Goal: Information Seeking & Learning: Learn about a topic

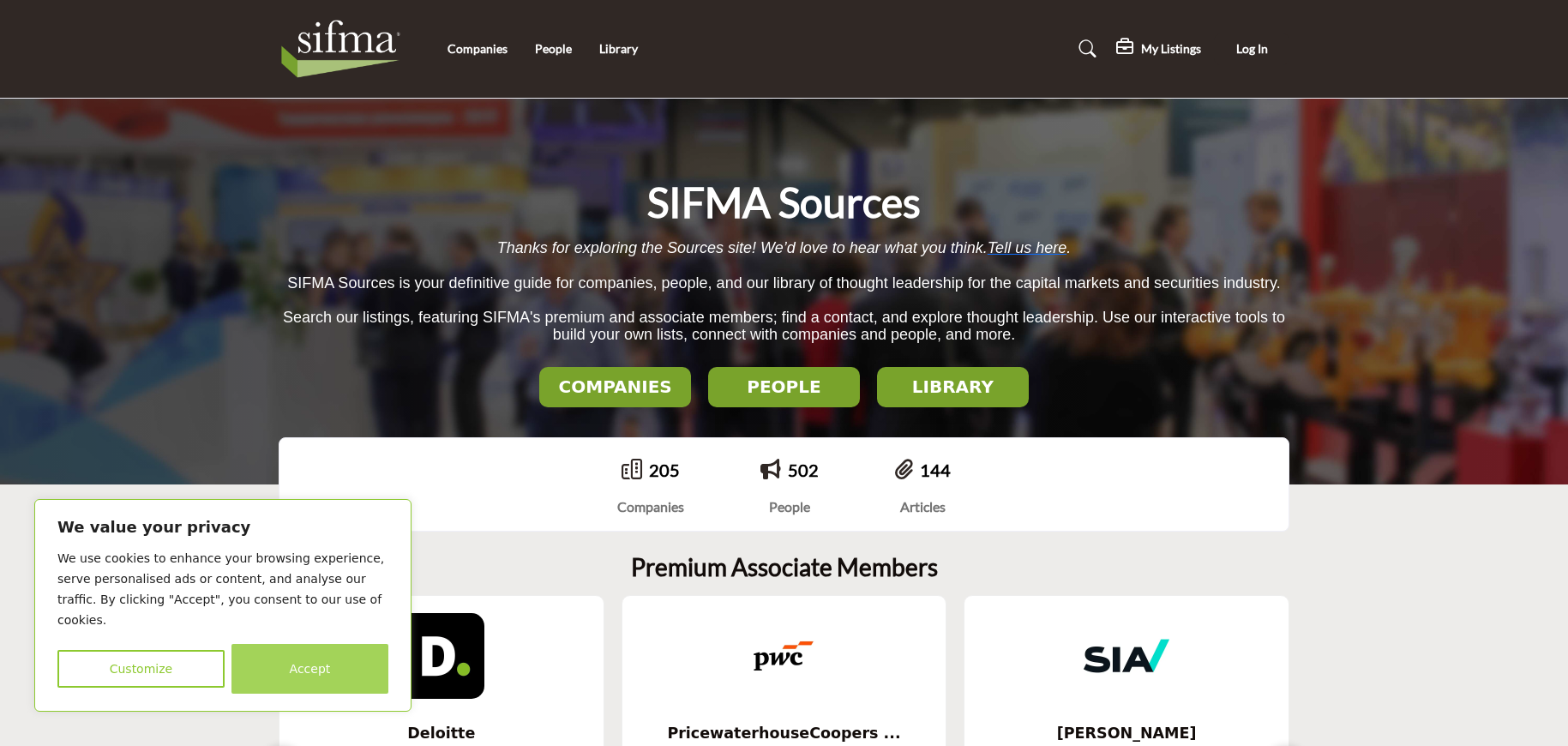
click at [308, 668] on button "Accept" at bounding box center [309, 669] width 156 height 50
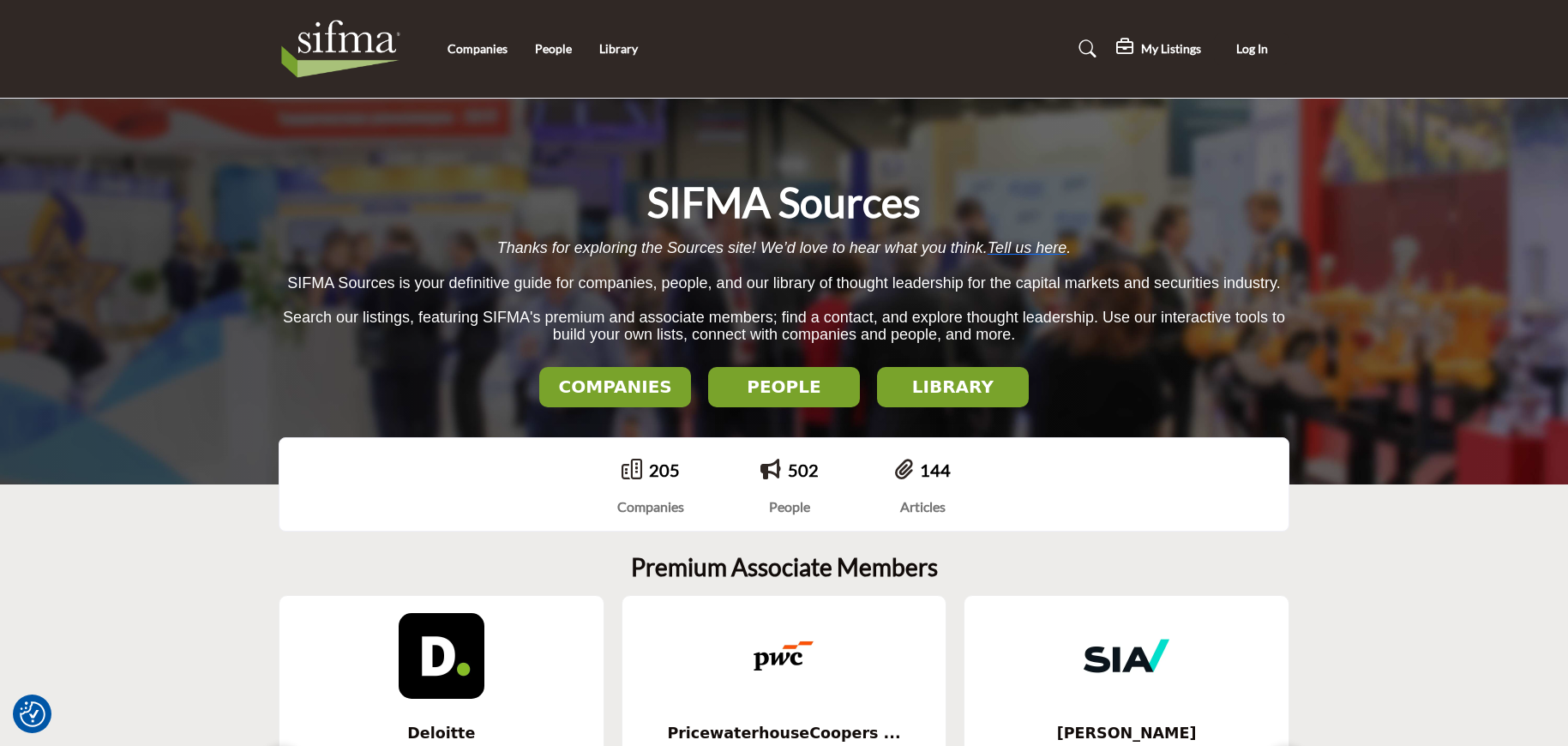
click at [642, 382] on h2 "COMPANIES" at bounding box center [615, 386] width 141 height 21
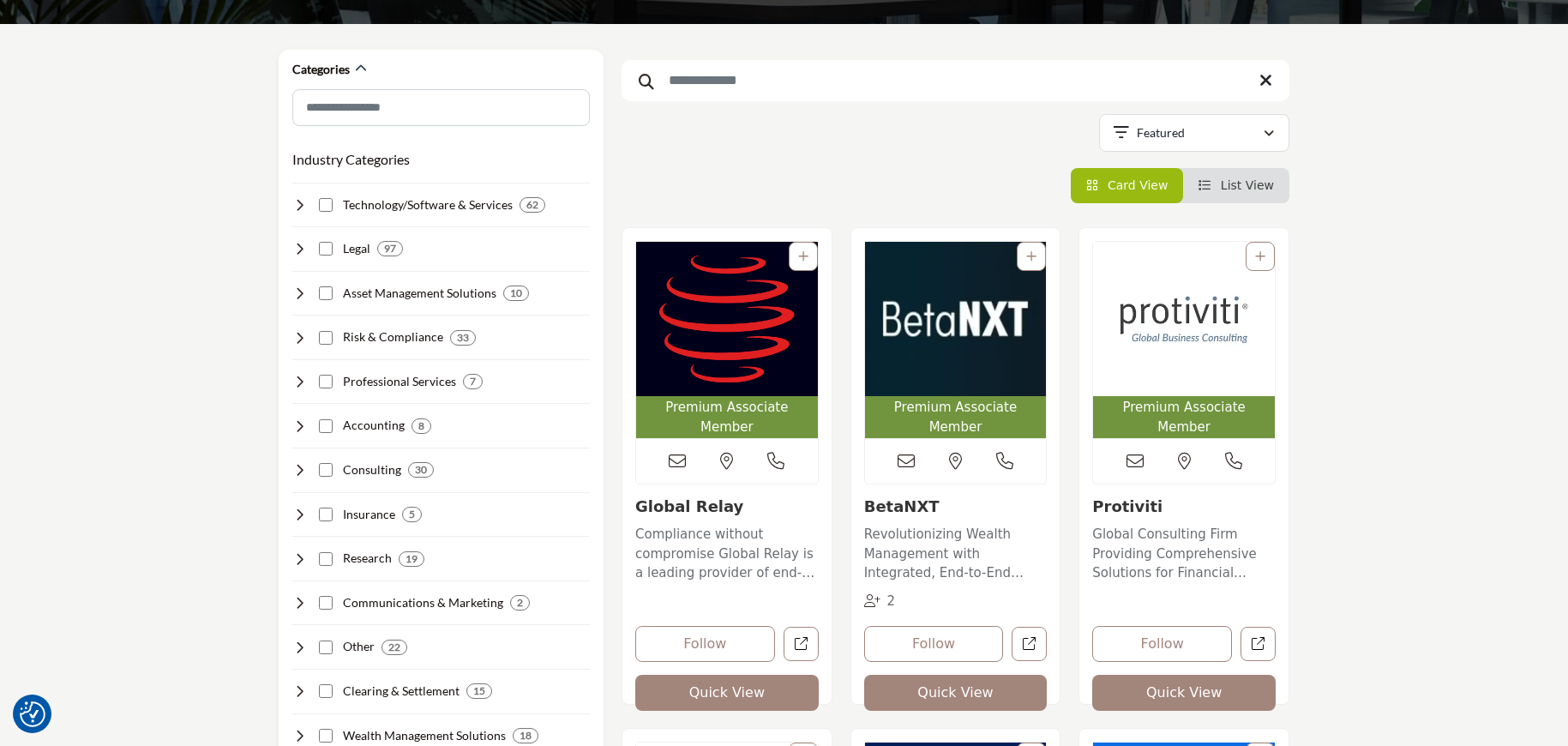
scroll to position [225, 0]
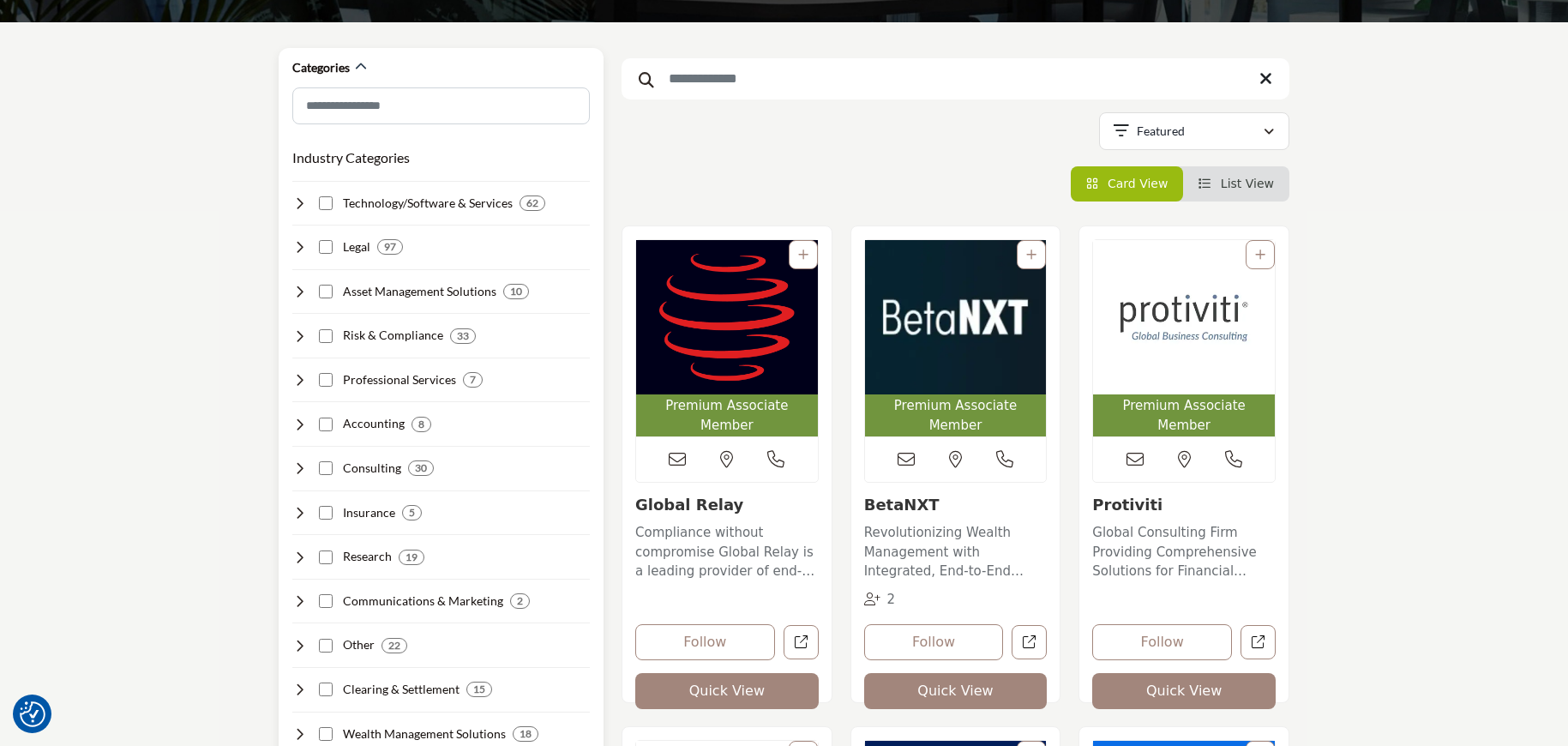
click at [317, 200] on div "Technology/Software & Services 62" at bounding box center [418, 204] width 253 height 18
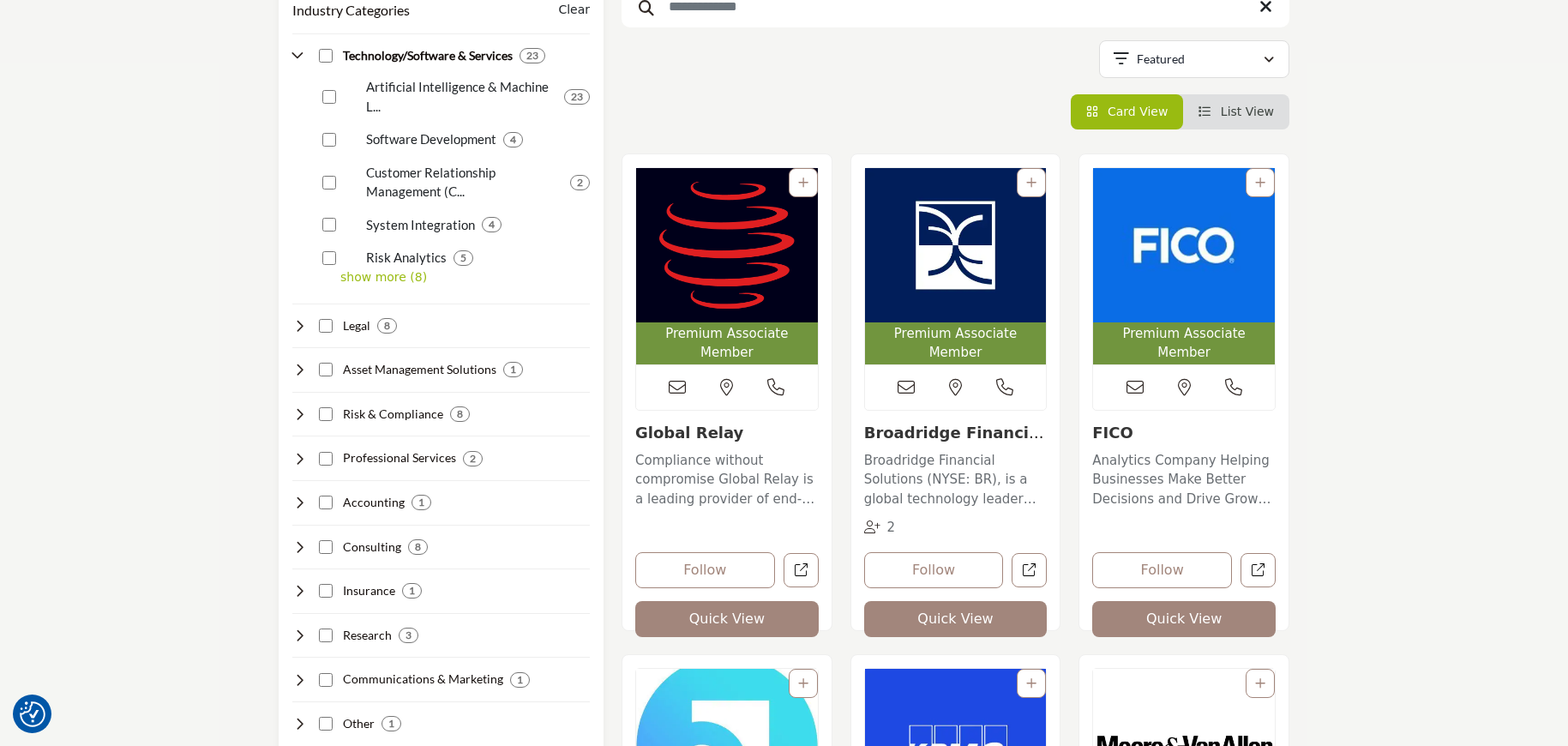
scroll to position [327, 0]
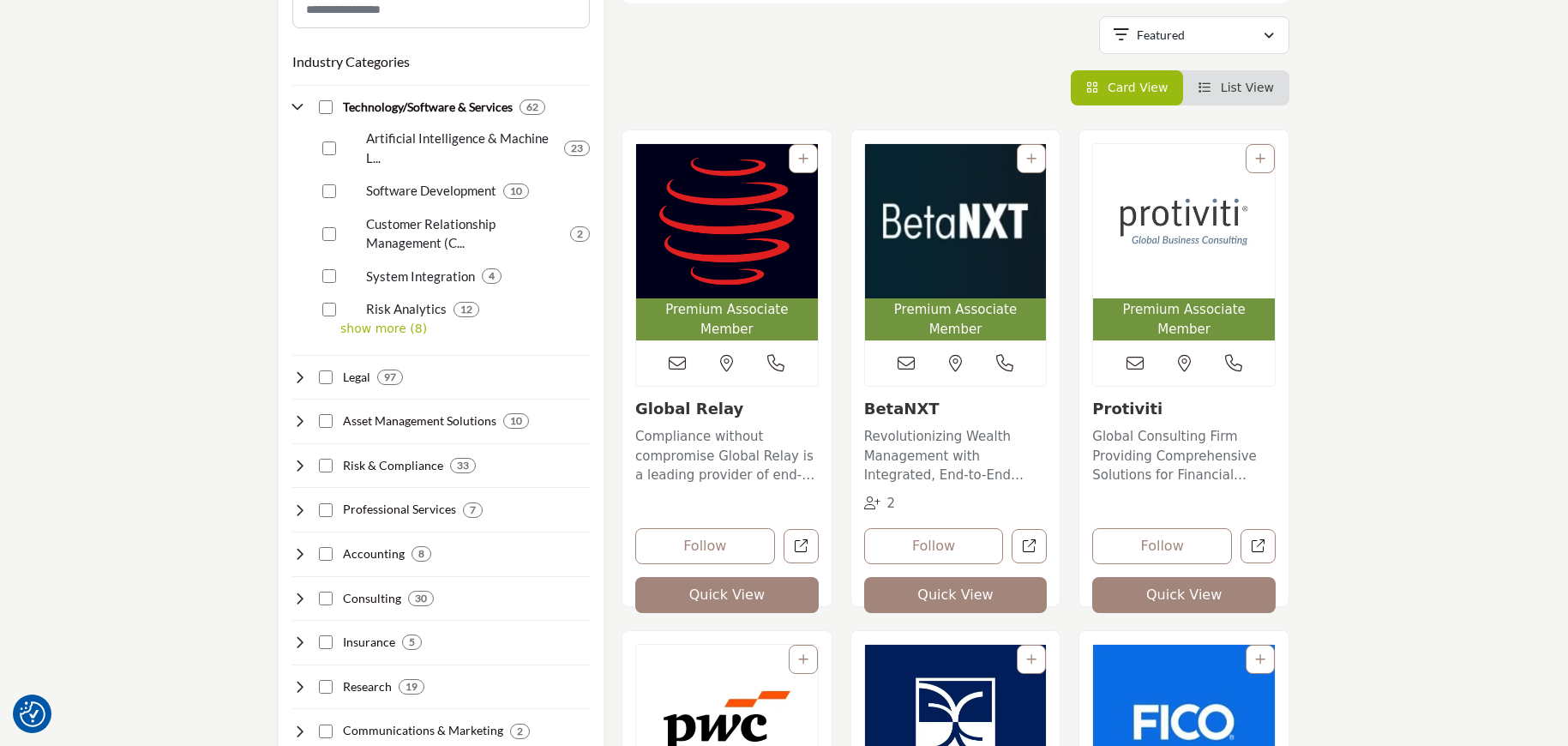
scroll to position [320, 0]
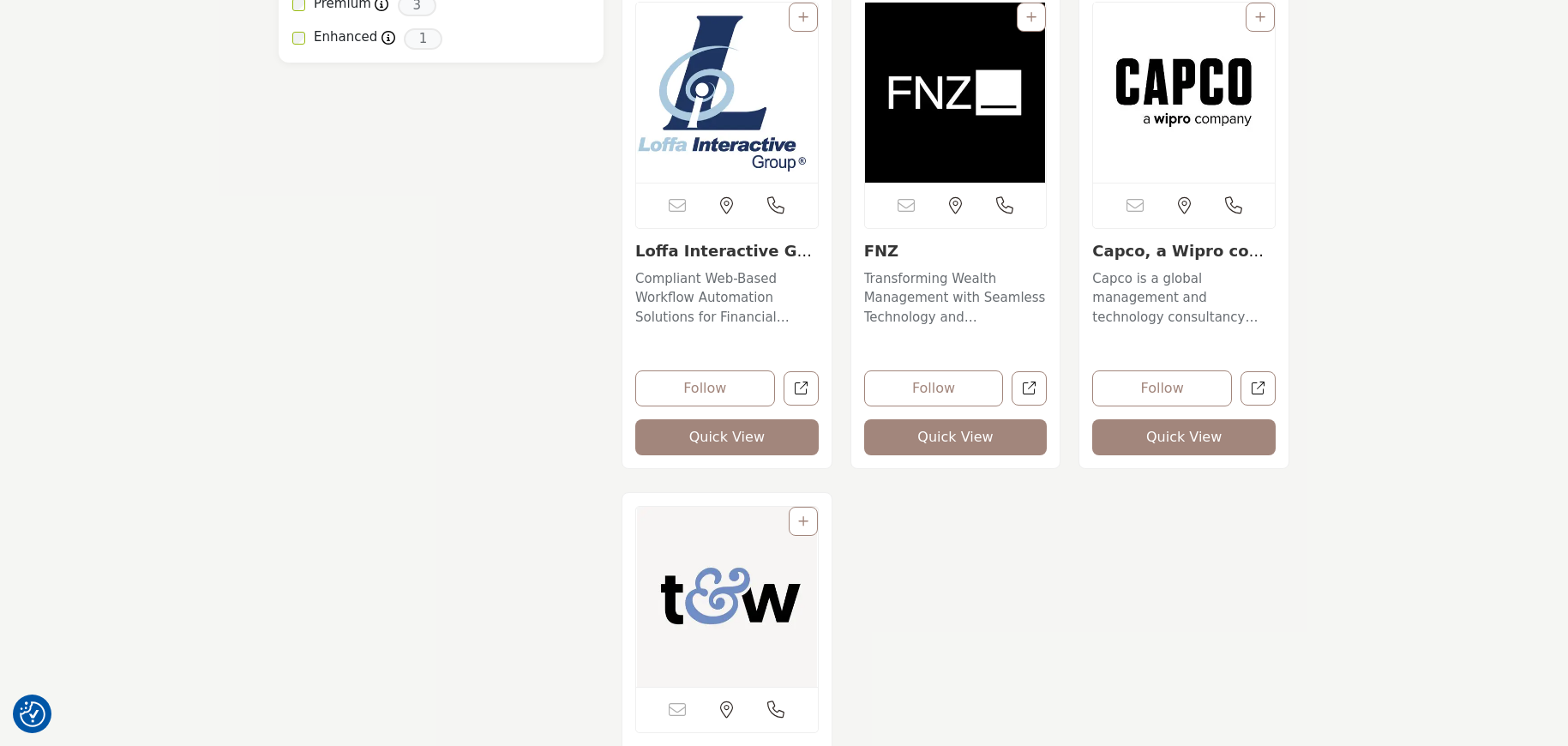
scroll to position [1379, 0]
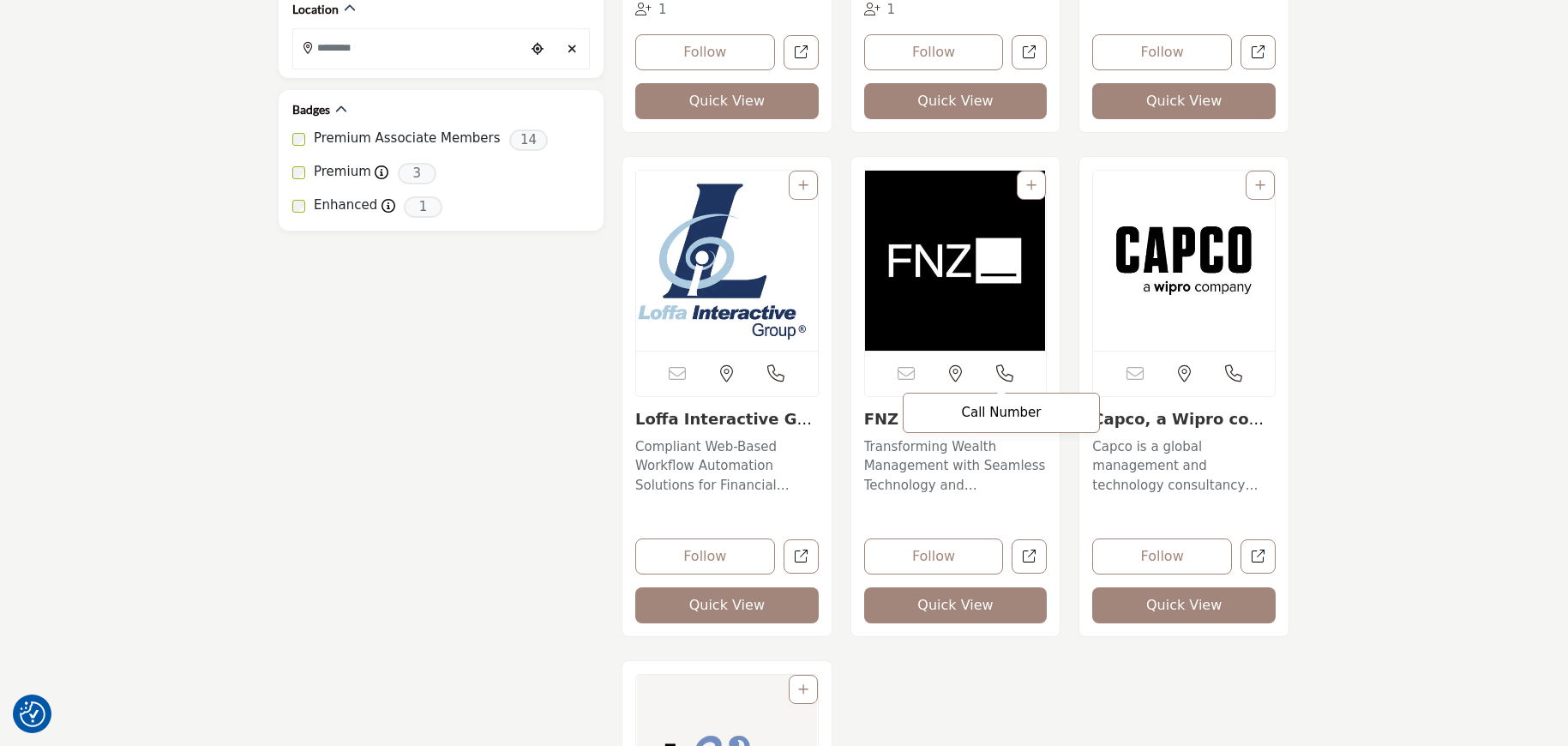
click at [998, 416] on p "Call Number" at bounding box center [1000, 412] width 178 height 13
click at [1011, 377] on icon at bounding box center [1004, 373] width 17 height 17
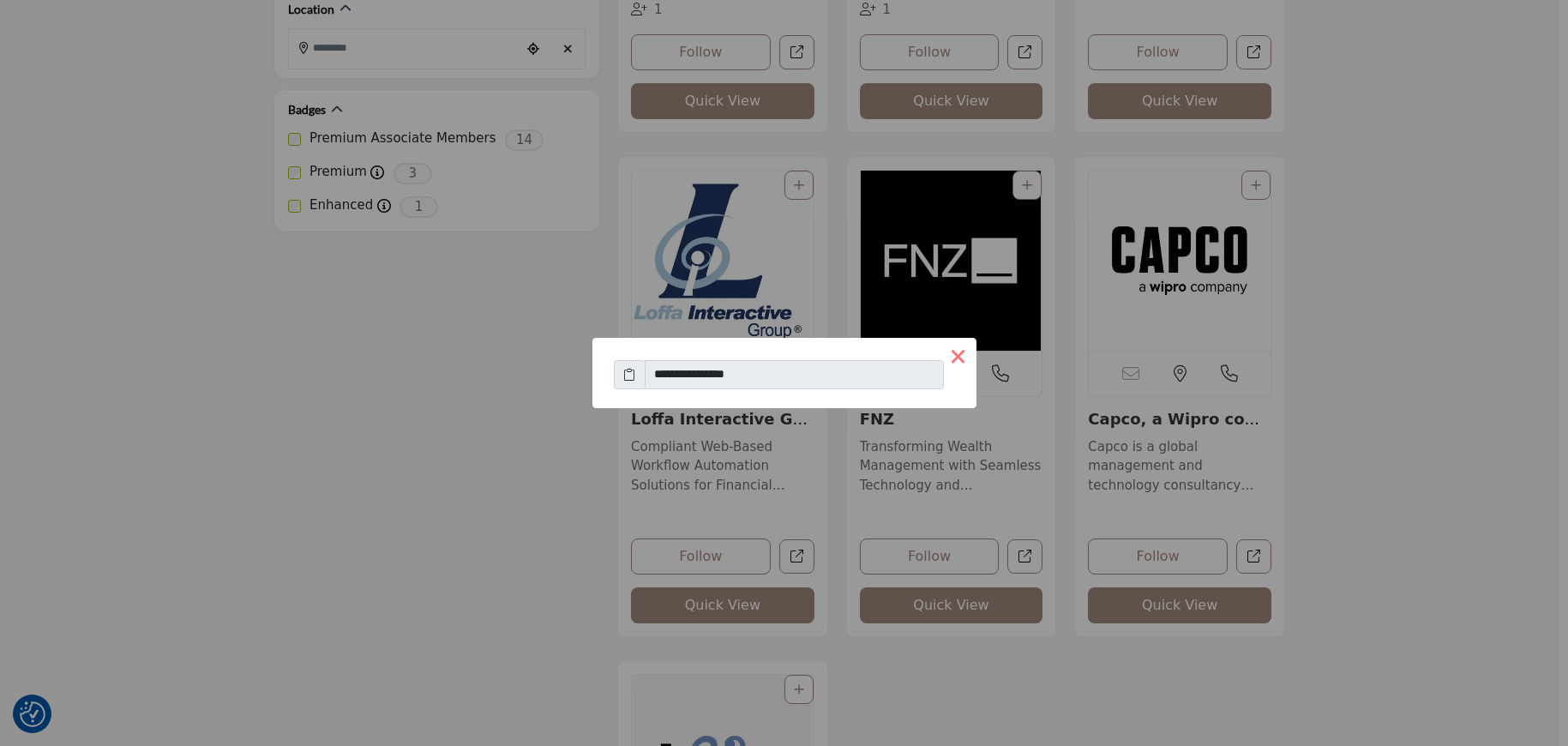
click at [955, 352] on button "×" at bounding box center [958, 356] width 36 height 36
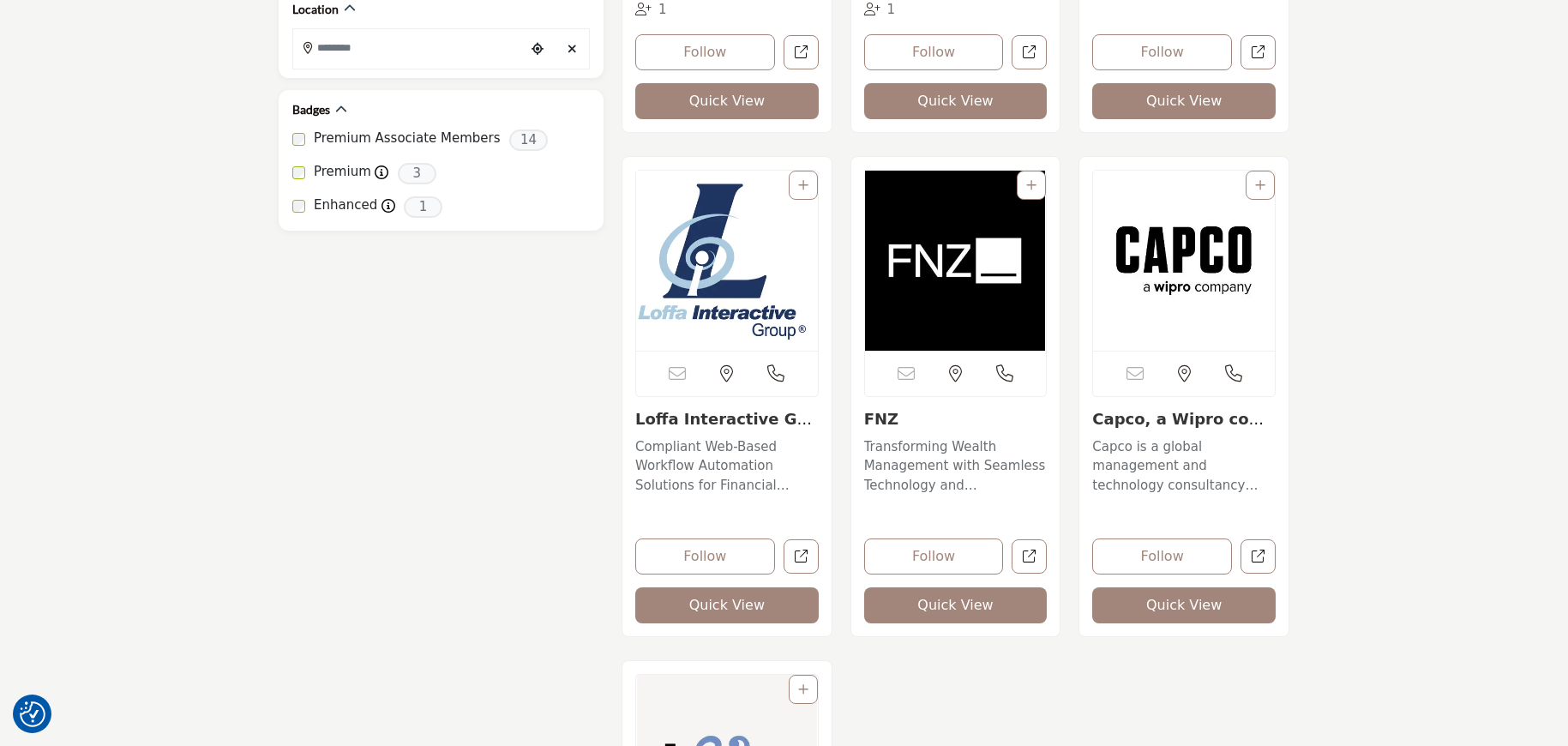
click at [942, 284] on img "Open Listing in new tab" at bounding box center [955, 260] width 181 height 180
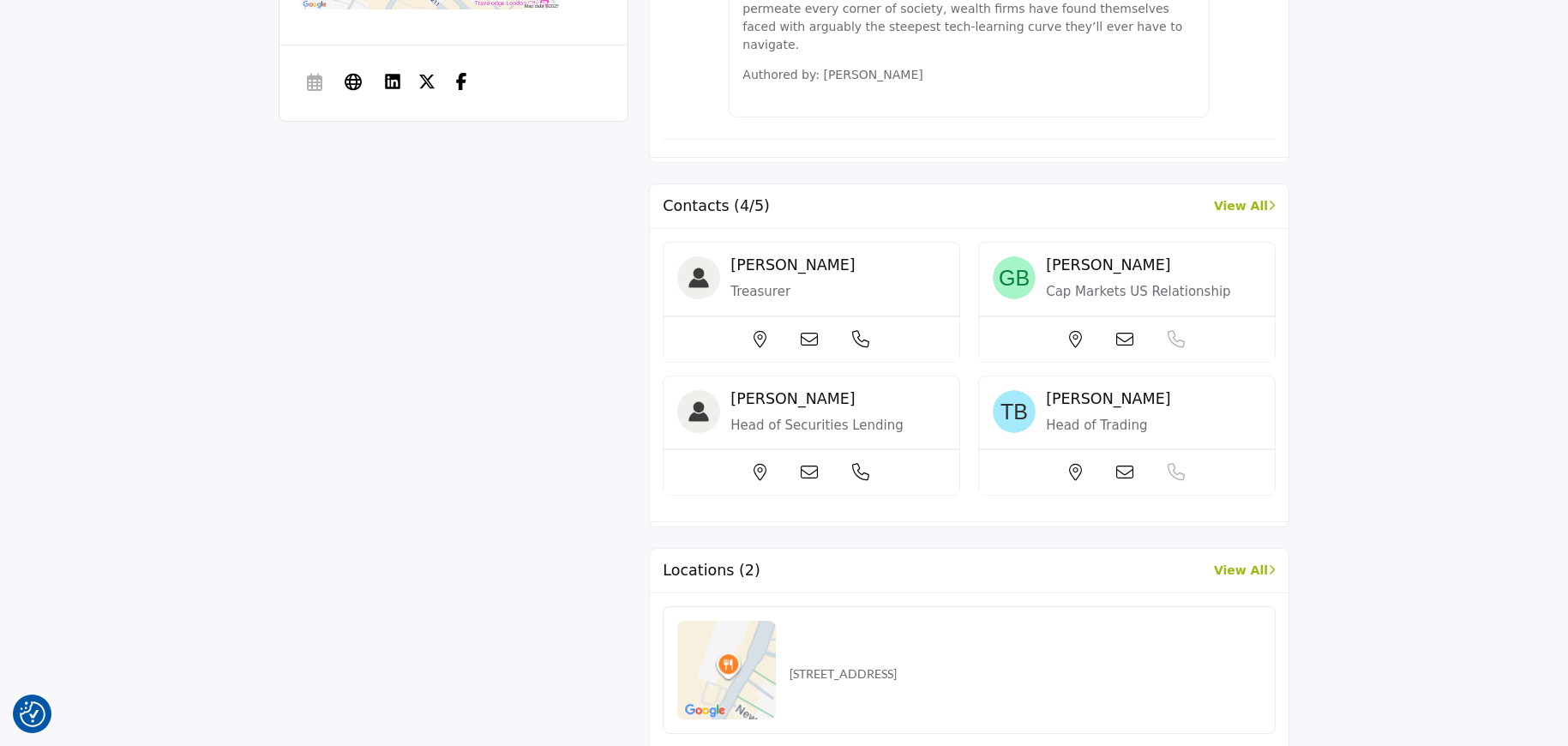
scroll to position [1061, 0]
click at [818, 327] on icon at bounding box center [808, 335] width 17 height 17
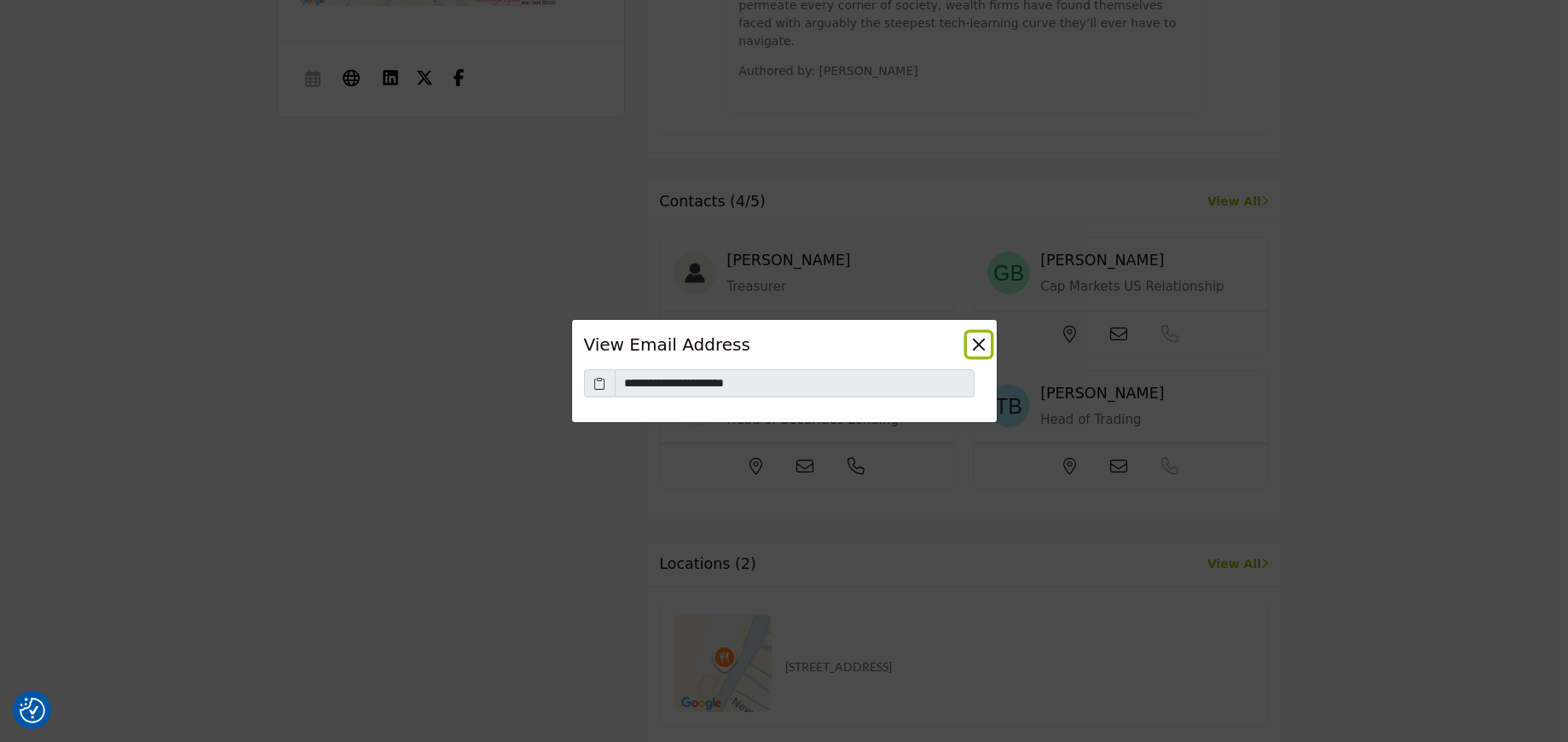
click at [977, 345] on button "Close" at bounding box center [978, 344] width 24 height 24
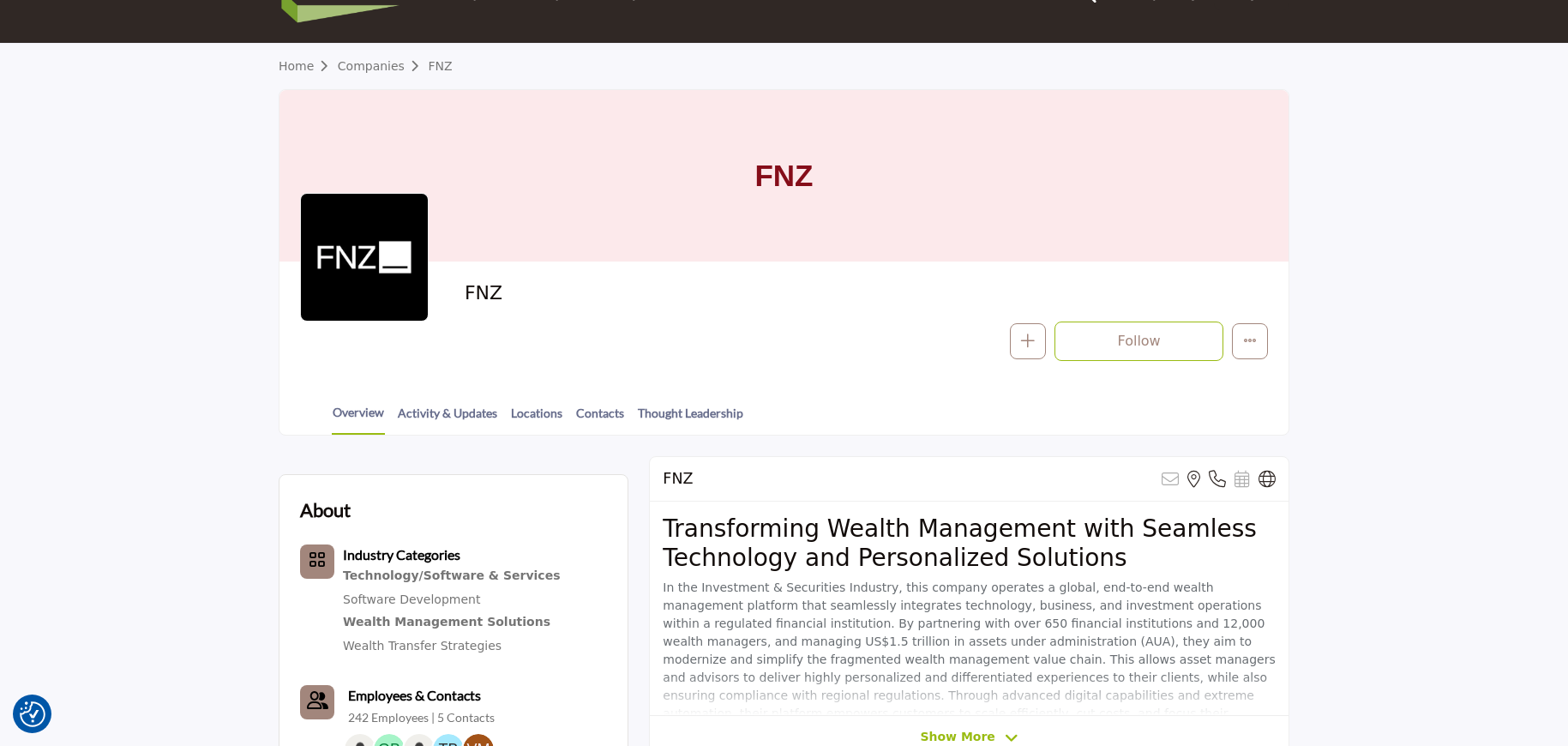
scroll to position [0, 0]
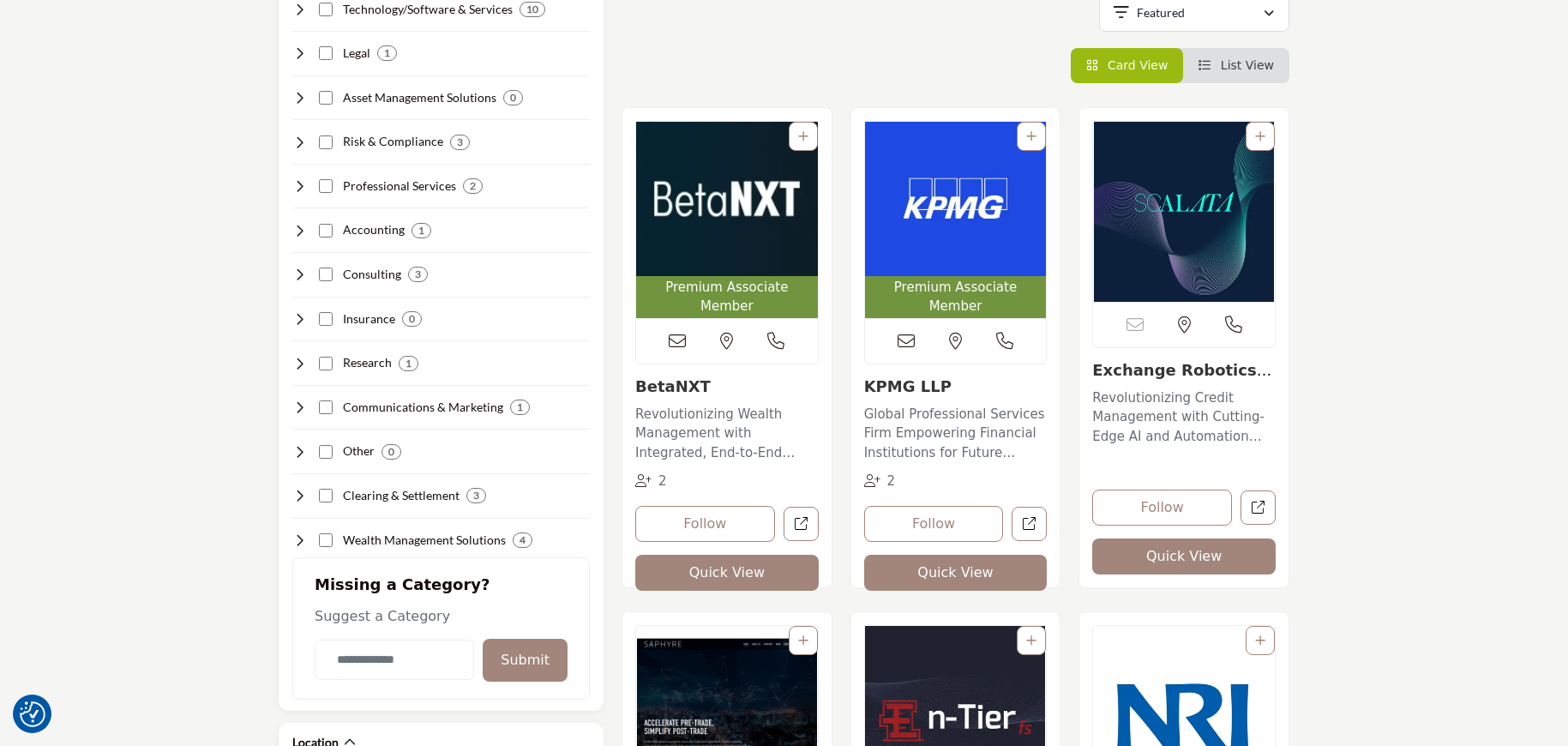
scroll to position [425, 0]
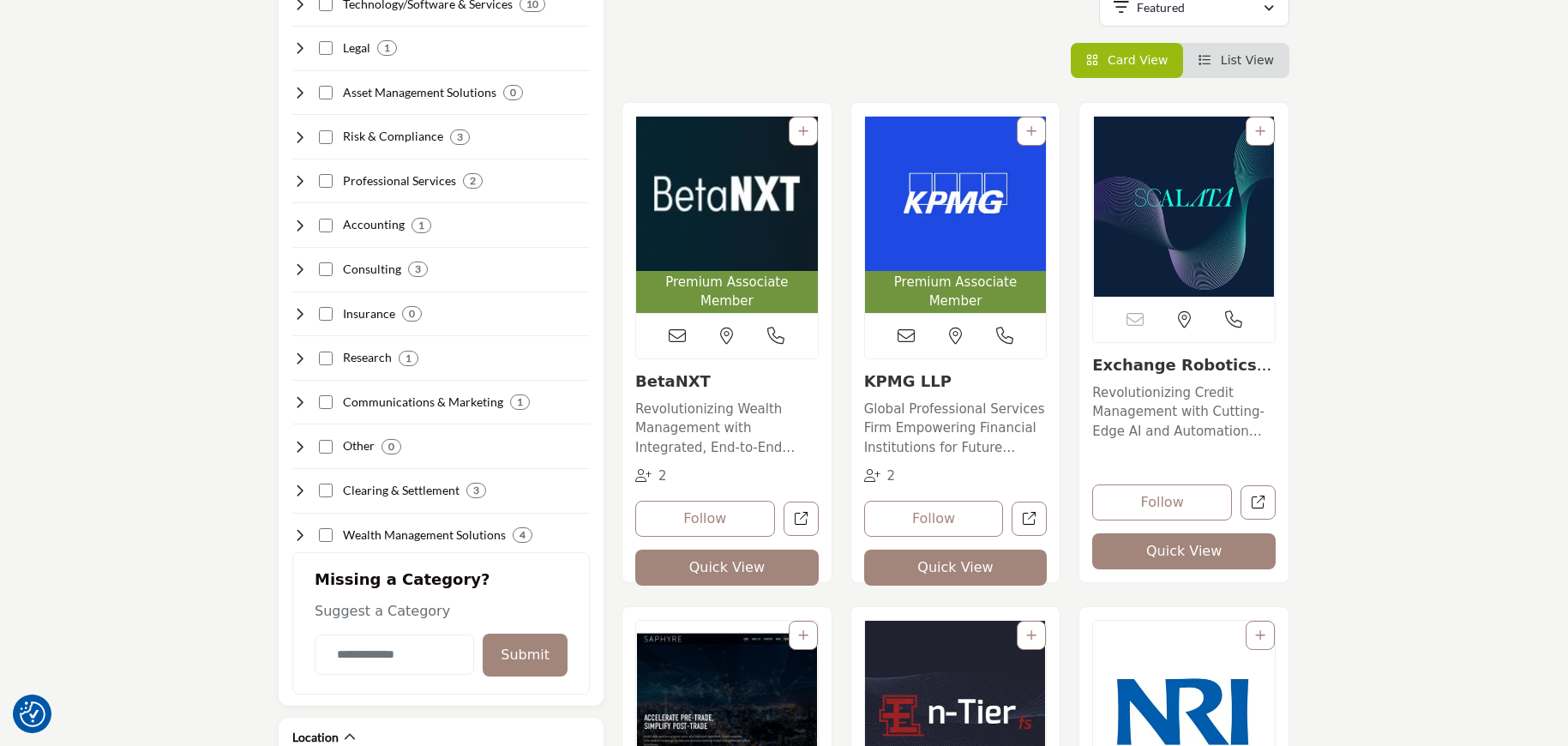
click at [746, 228] on img "Open Listing in new tab" at bounding box center [726, 193] width 181 height 155
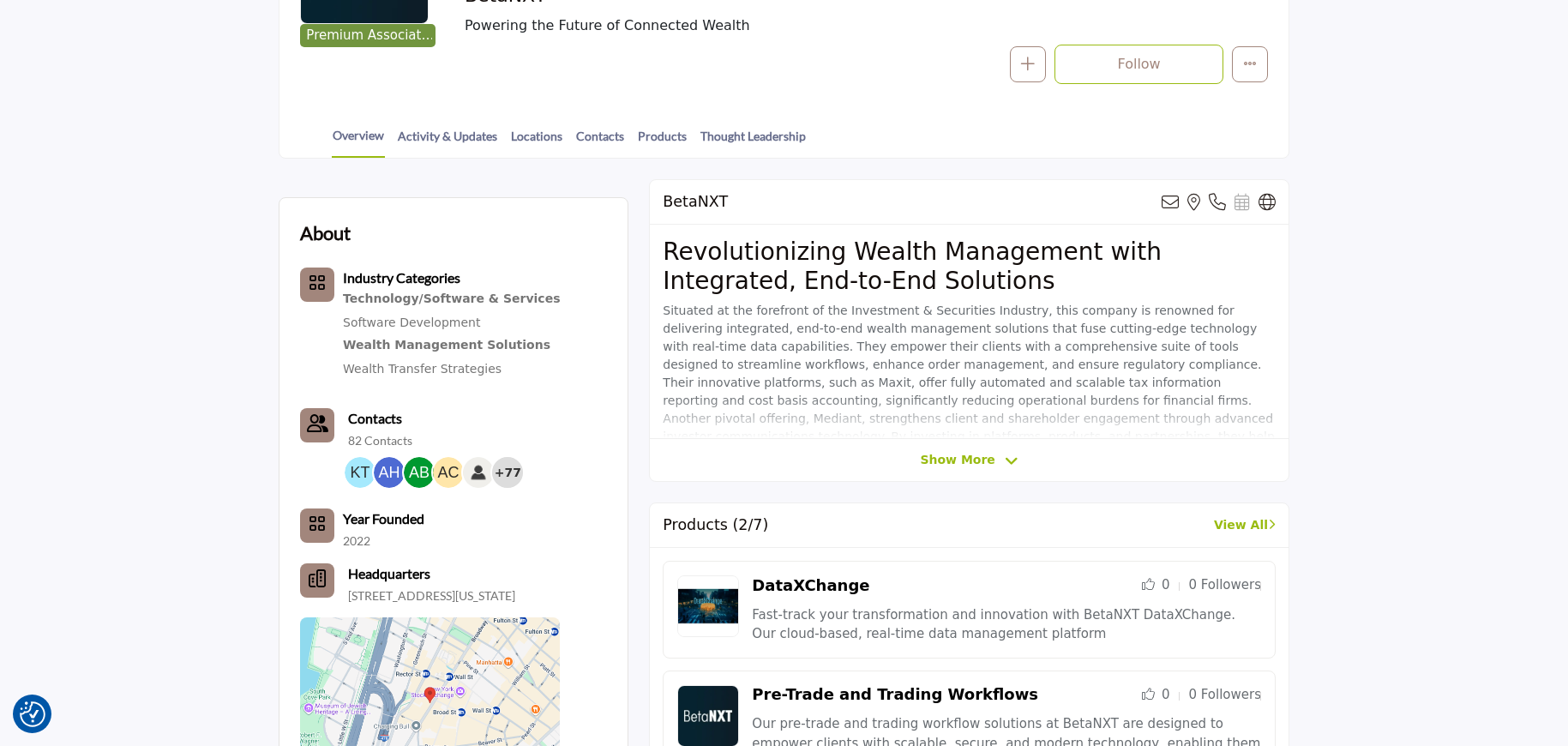
scroll to position [354, 0]
click at [953, 462] on span "Show More" at bounding box center [957, 458] width 74 height 18
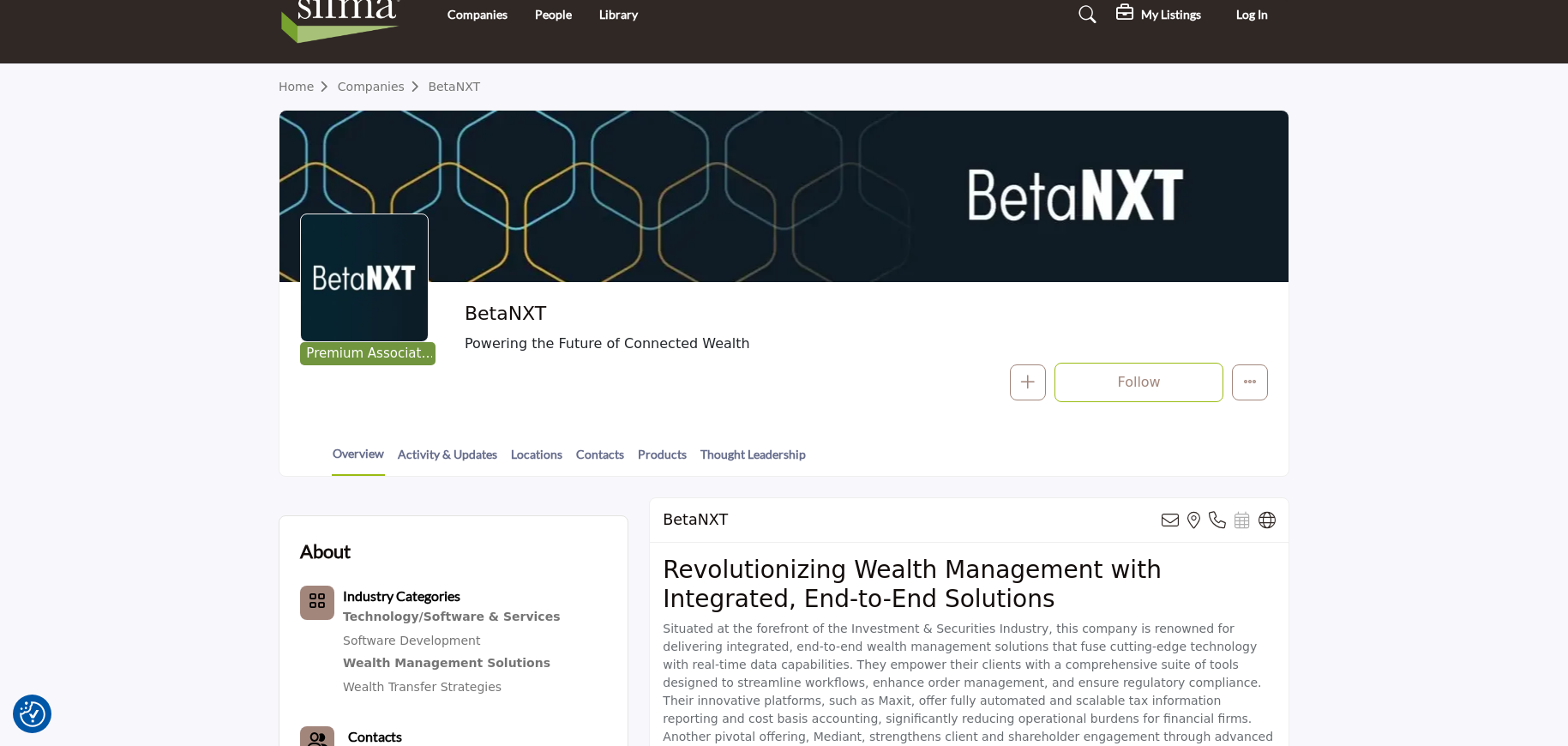
scroll to position [0, 0]
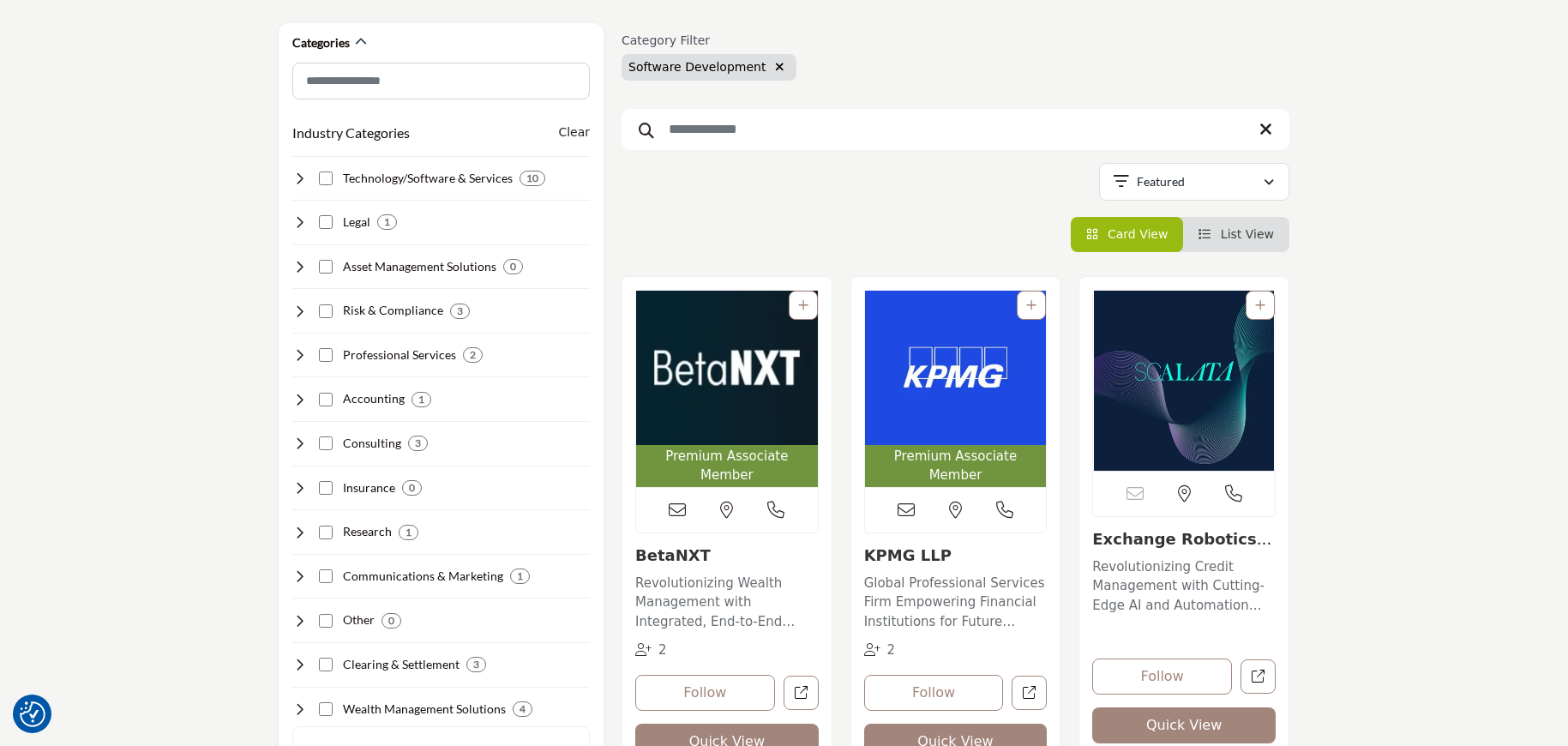
scroll to position [241, 0]
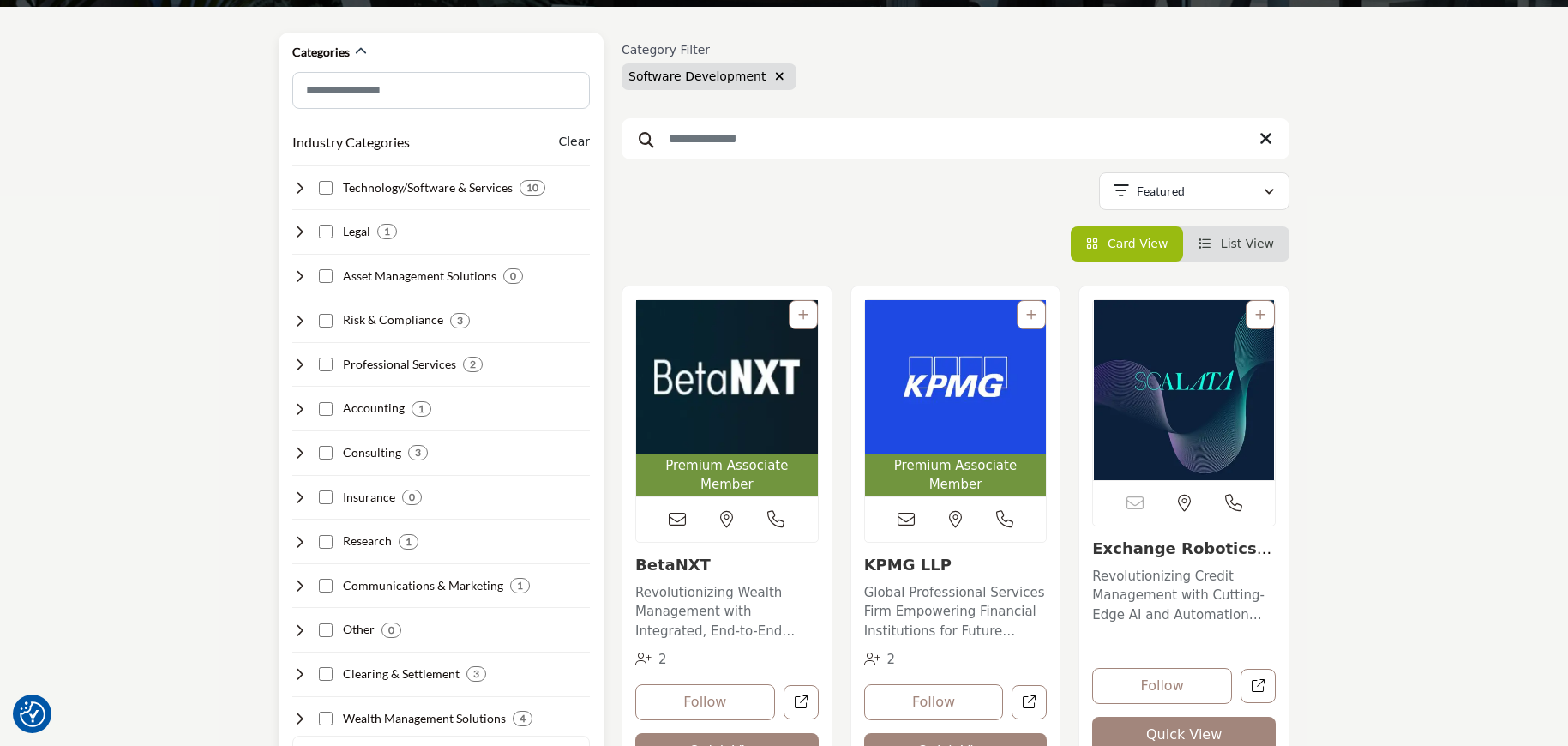
click at [301, 184] on icon at bounding box center [299, 187] width 13 height 13
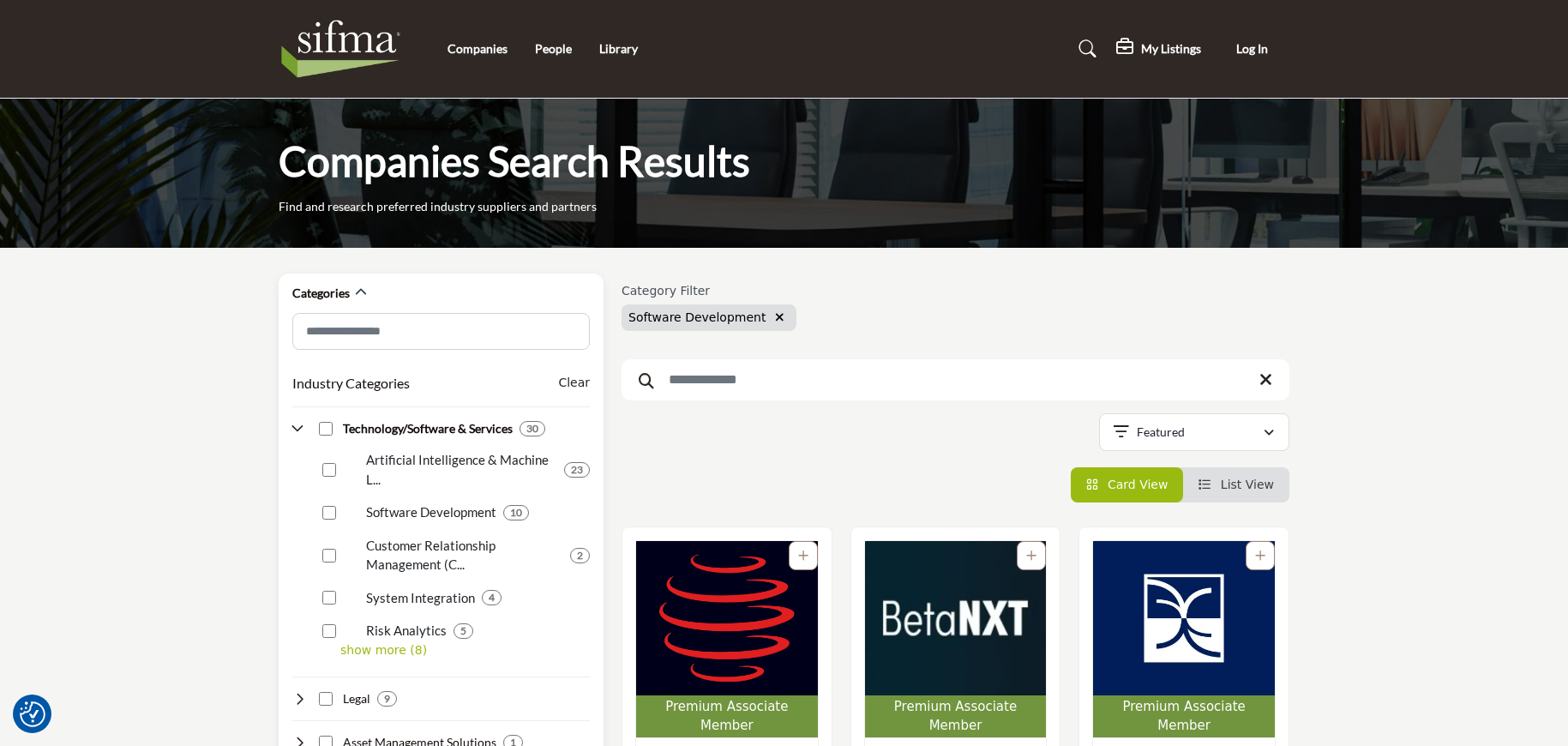
click at [323, 521] on div "Software Development 10" at bounding box center [453, 505] width 274 height 33
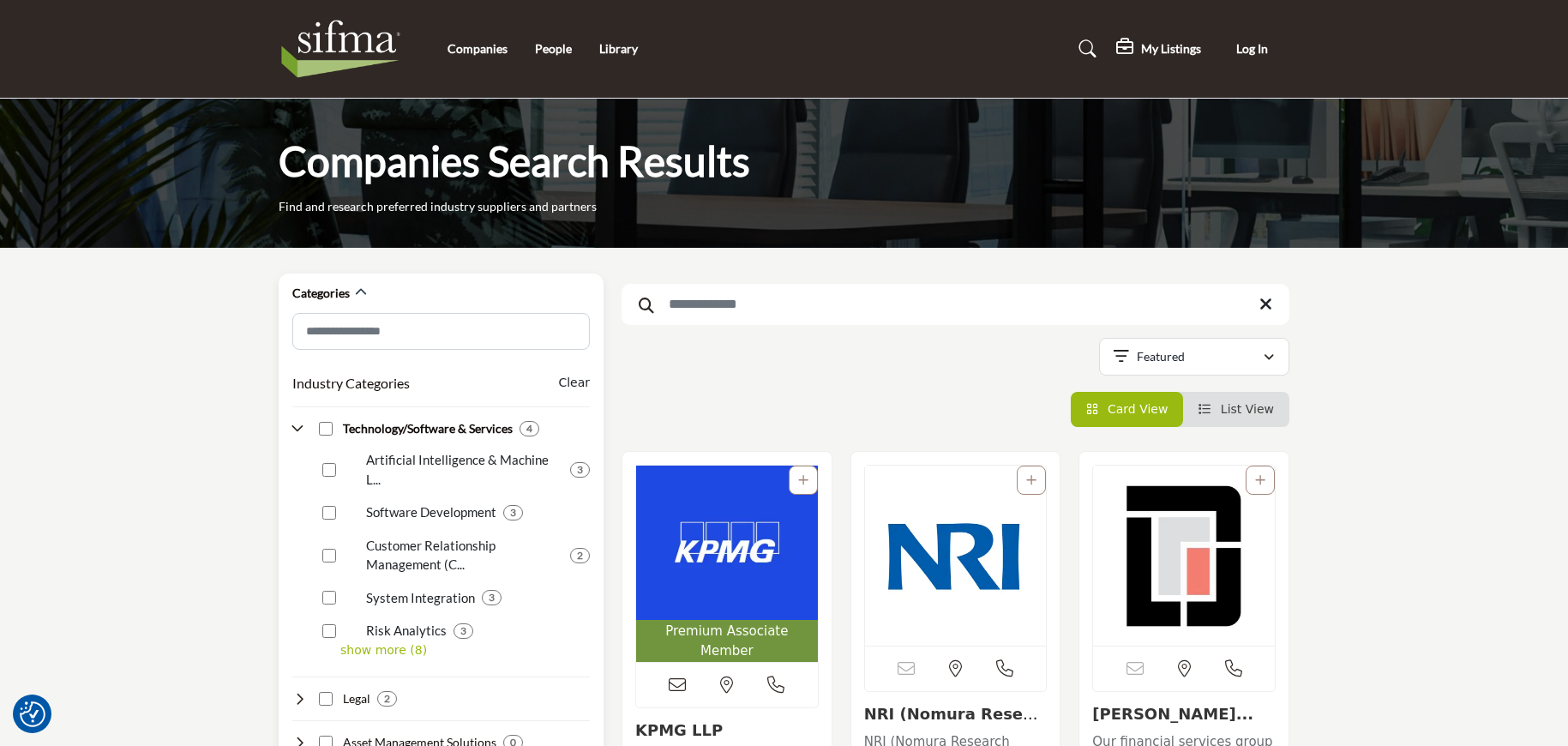
click at [354, 641] on p "show more (8)" at bounding box center [465, 650] width 249 height 18
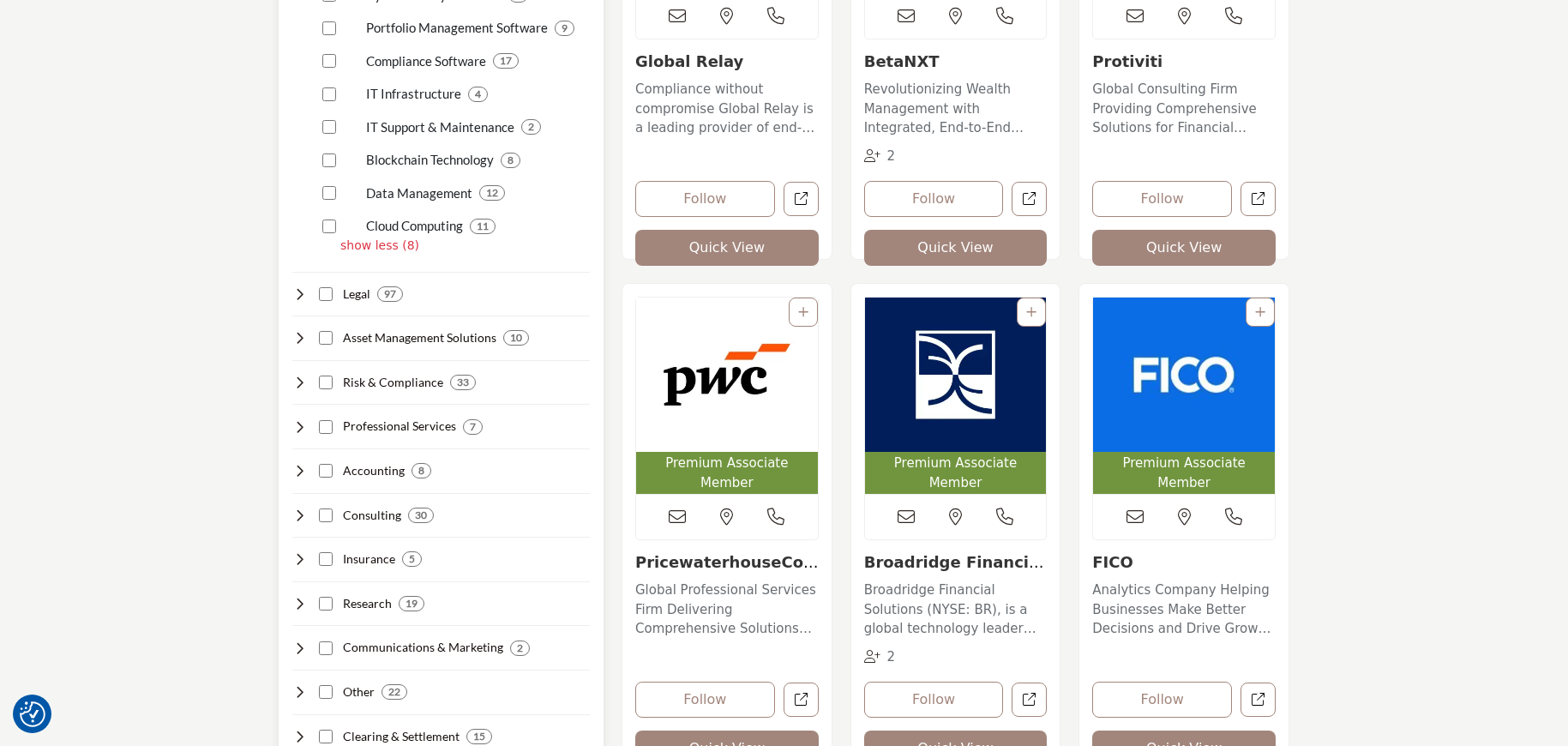
scroll to position [711, 0]
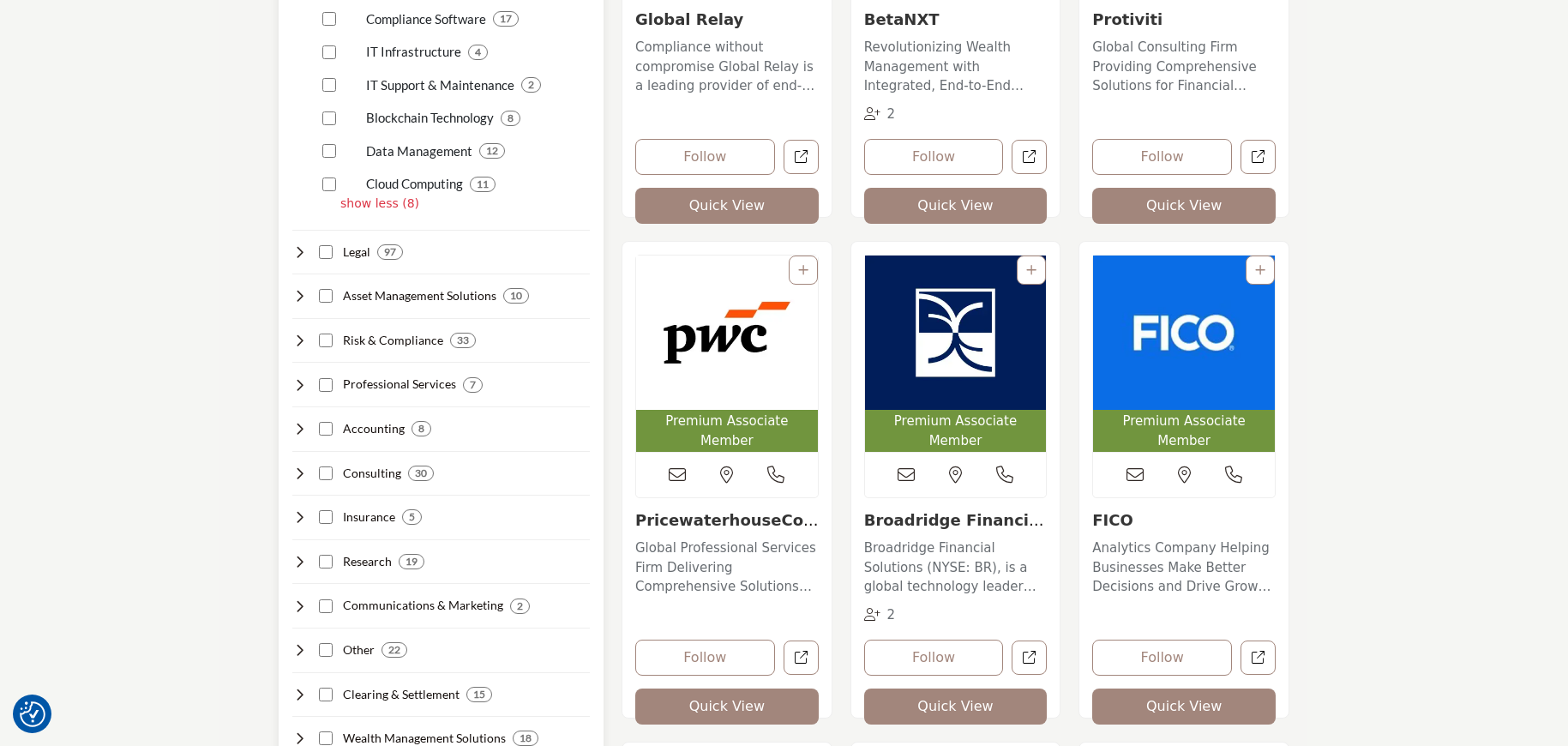
click at [305, 248] on icon at bounding box center [299, 251] width 13 height 13
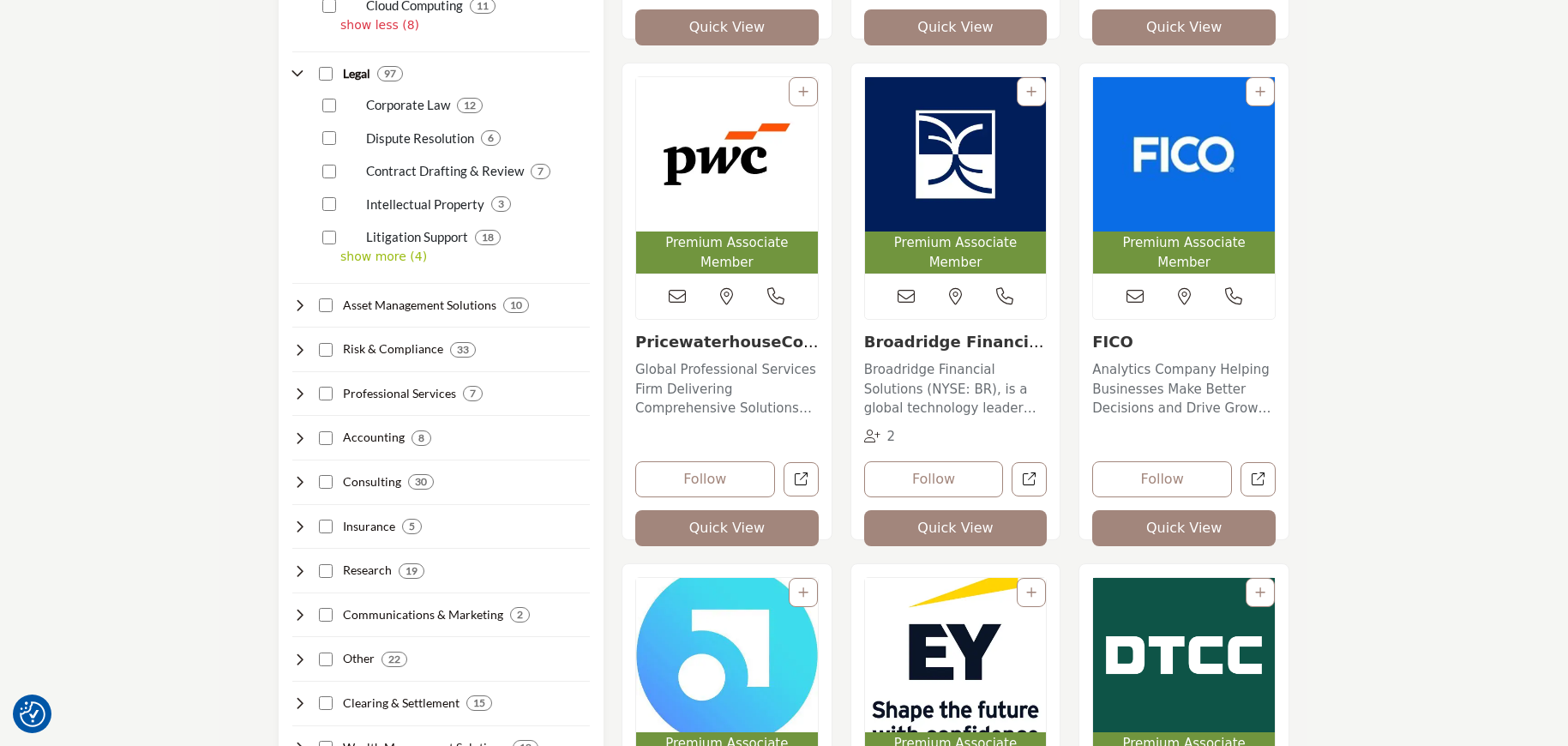
scroll to position [896, 0]
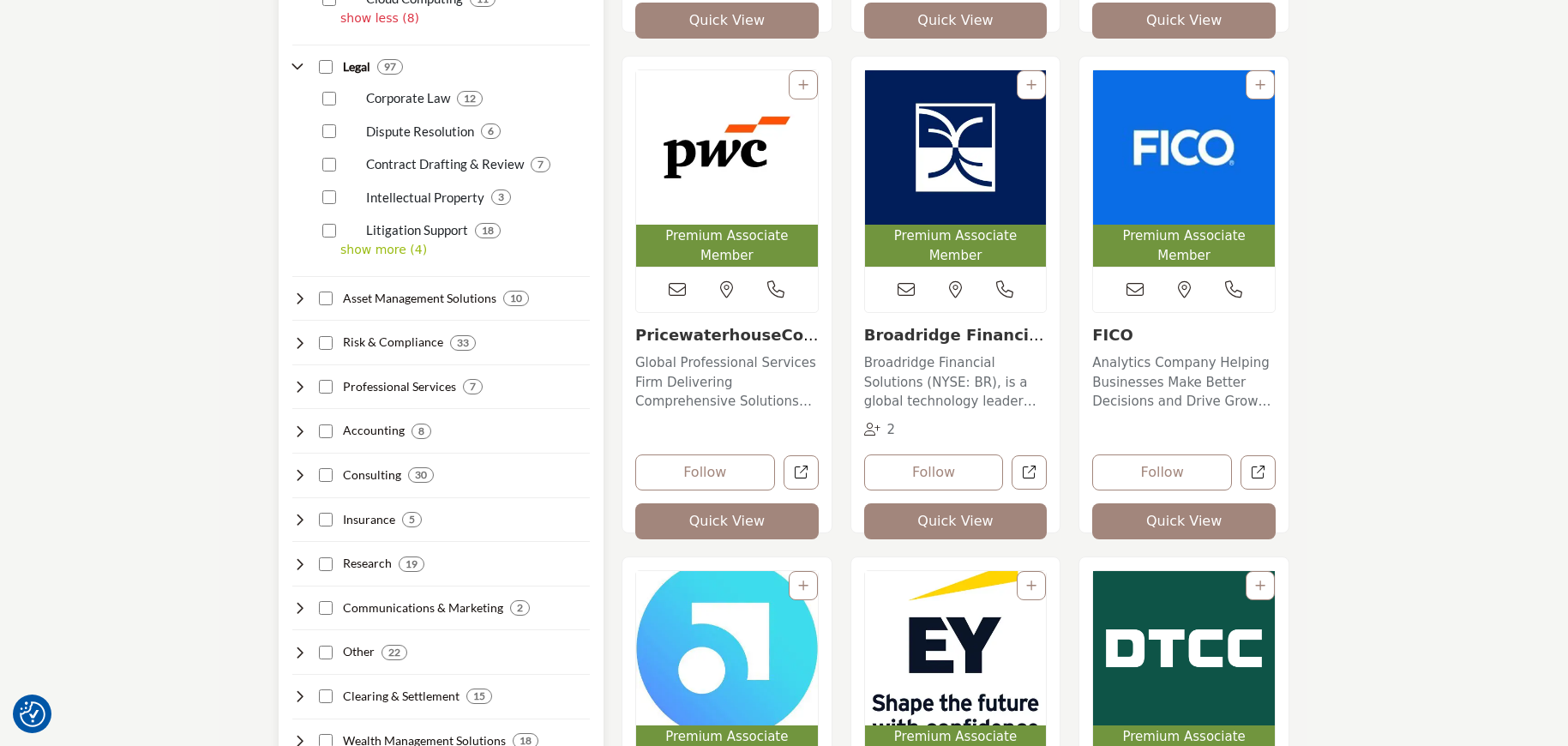
click at [297, 296] on icon at bounding box center [299, 298] width 13 height 13
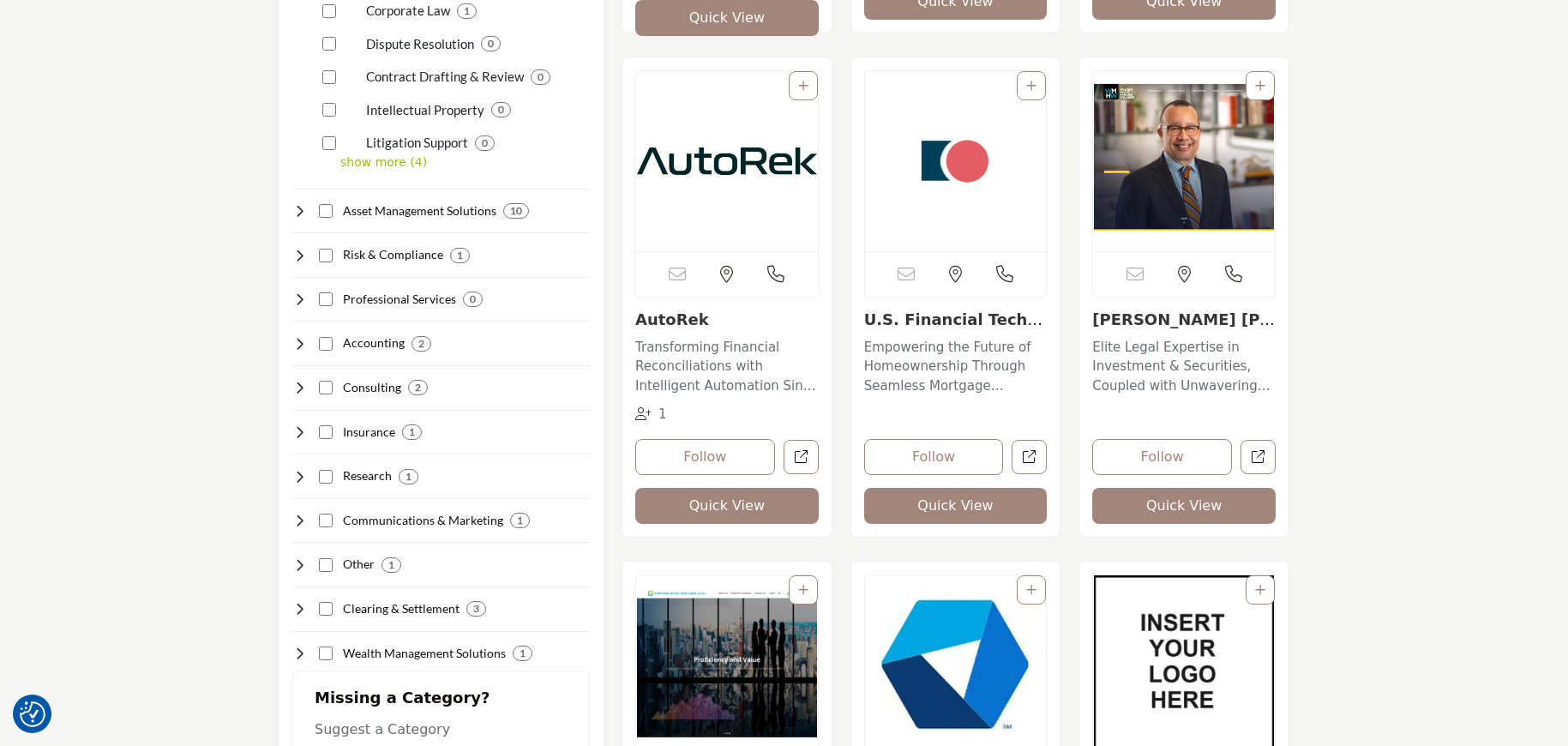
scroll to position [985, 0]
click at [695, 347] on p "Transforming Financial Reconciliations with Intelligent Automation Since 1994 O…" at bounding box center [726, 366] width 183 height 58
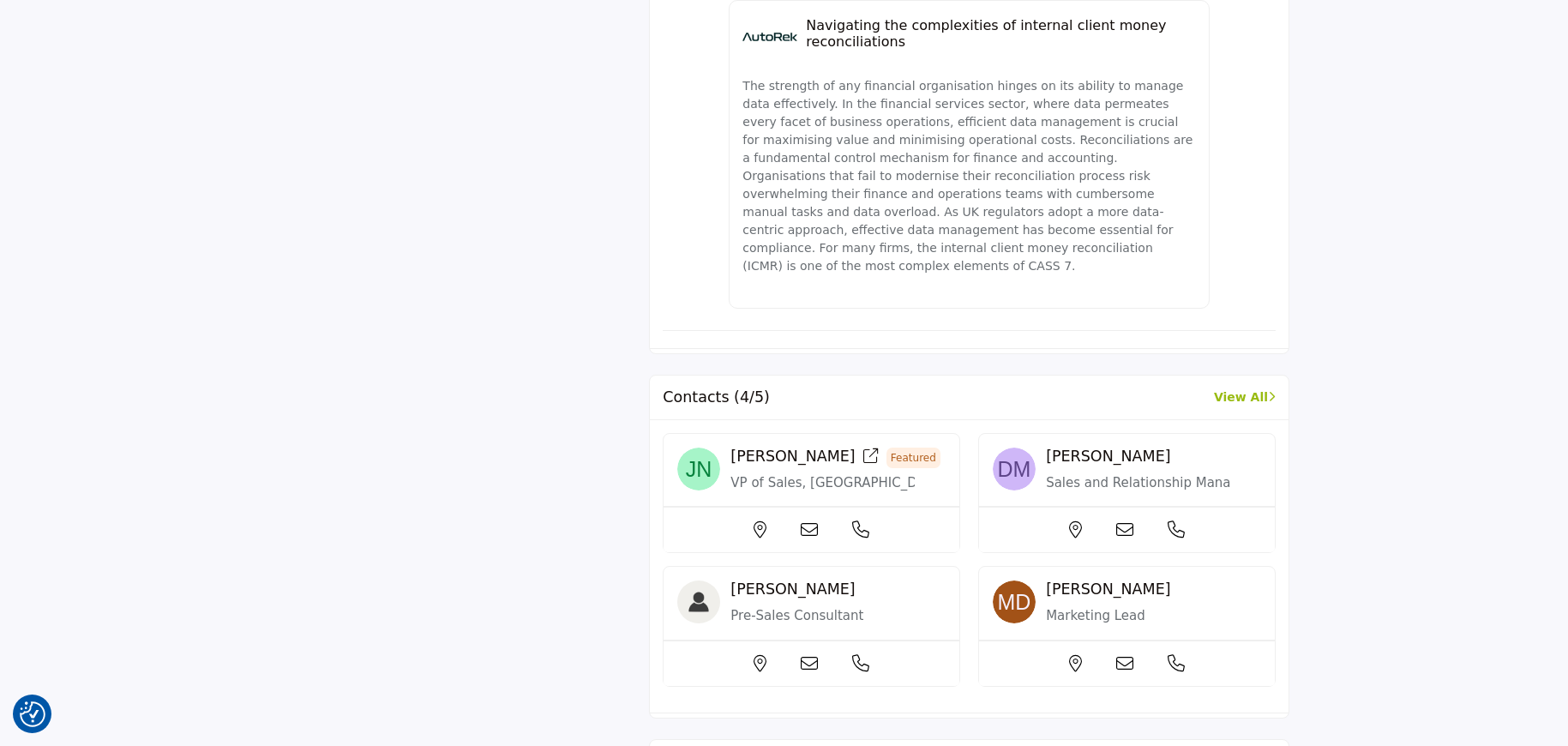
scroll to position [1690, 0]
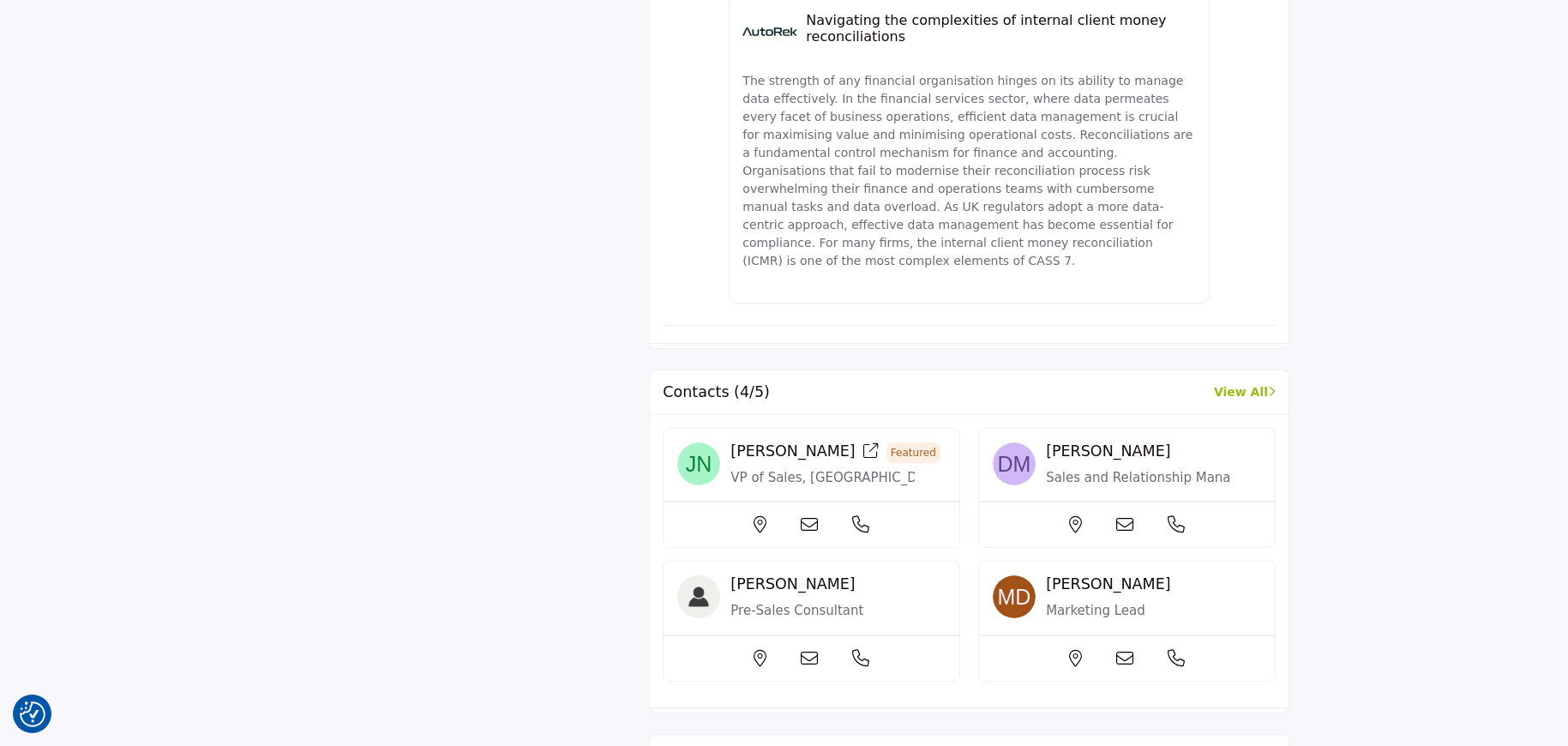
click at [818, 516] on icon at bounding box center [808, 524] width 17 height 17
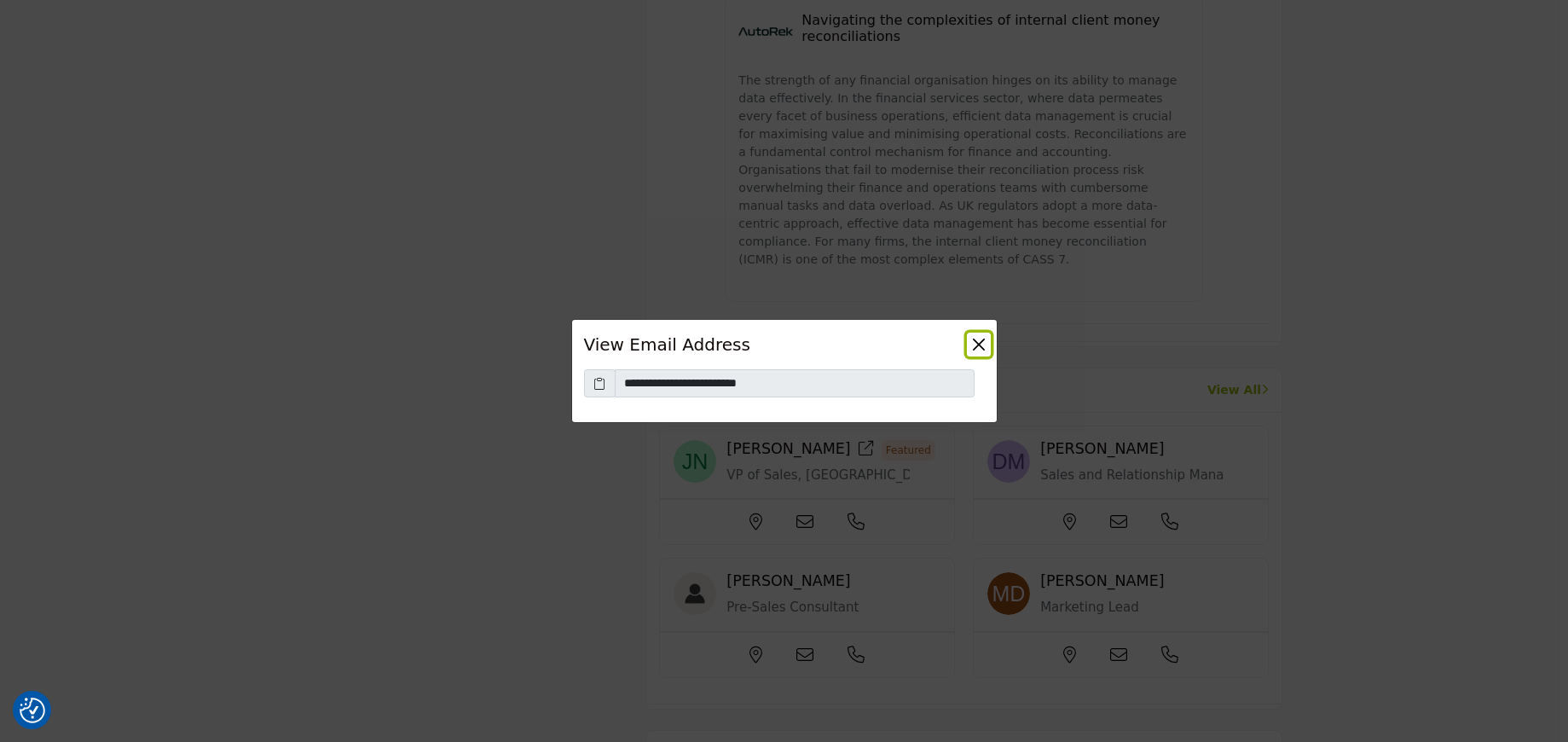
click at [985, 341] on button "Close" at bounding box center [978, 344] width 24 height 24
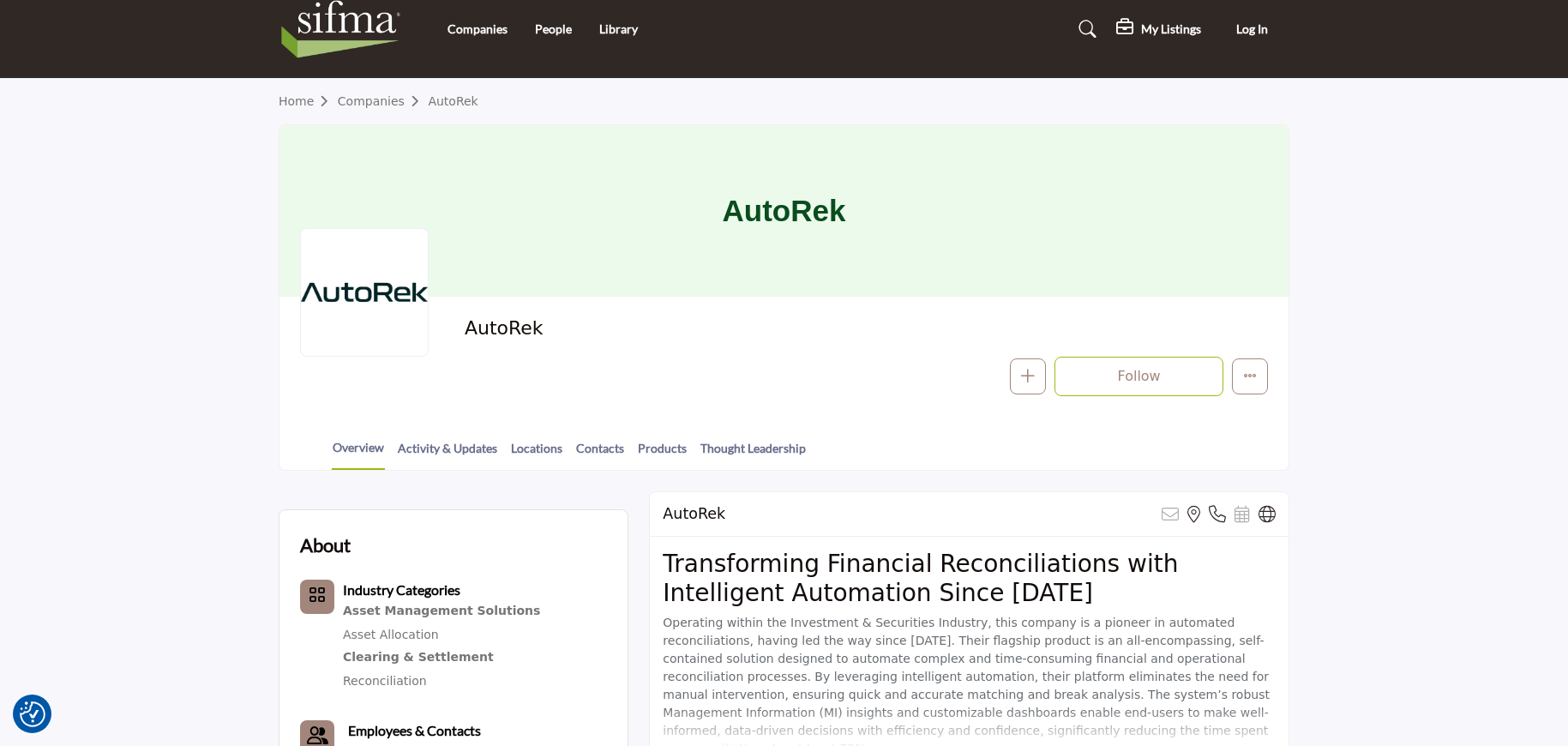
scroll to position [0, 0]
